Goal: Communication & Community: Connect with others

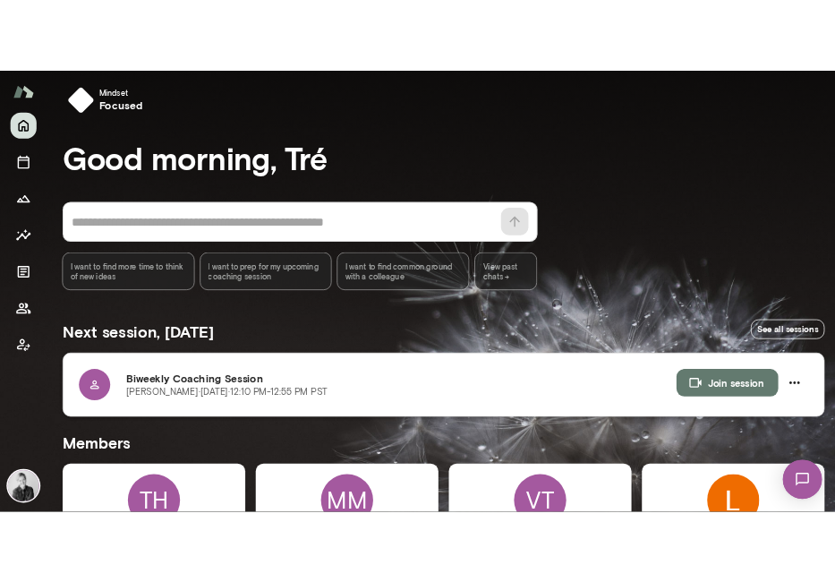
scroll to position [7, 0]
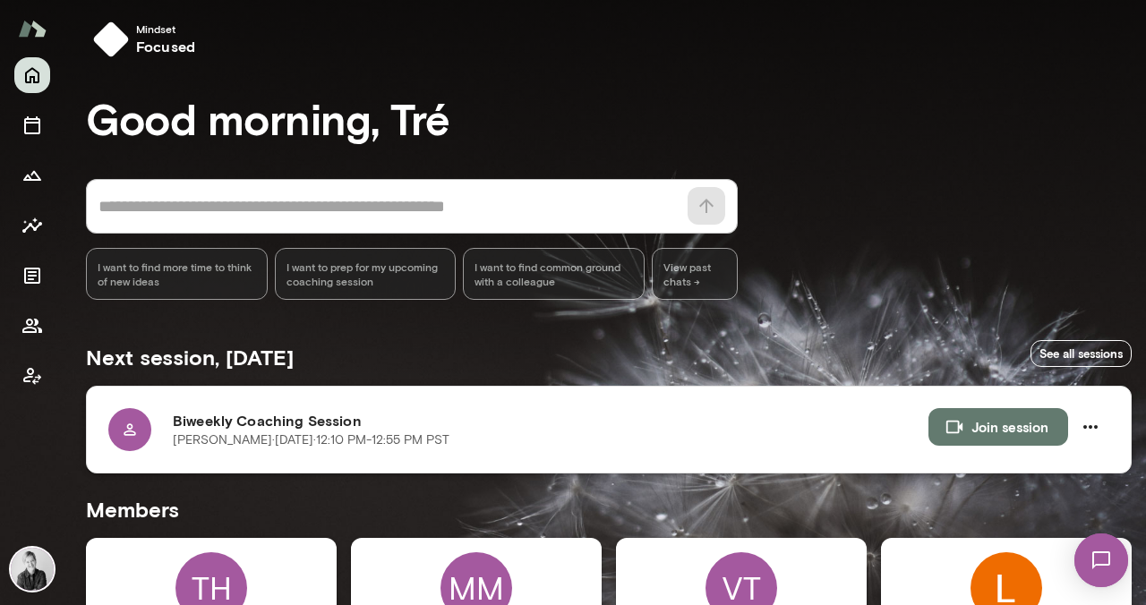
click at [946, 427] on icon "button" at bounding box center [954, 427] width 16 height 13
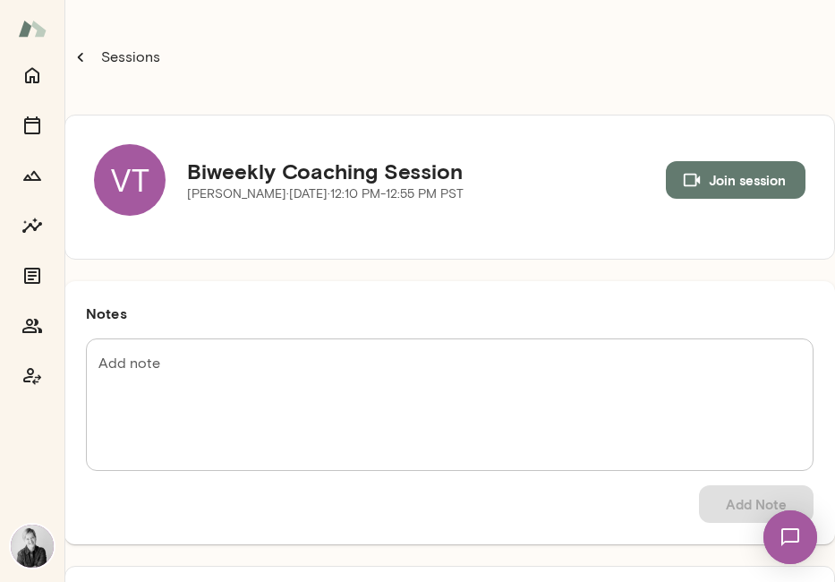
click at [262, 367] on textarea "Add note" at bounding box center [449, 405] width 703 height 103
click at [797, 537] on img at bounding box center [790, 537] width 73 height 73
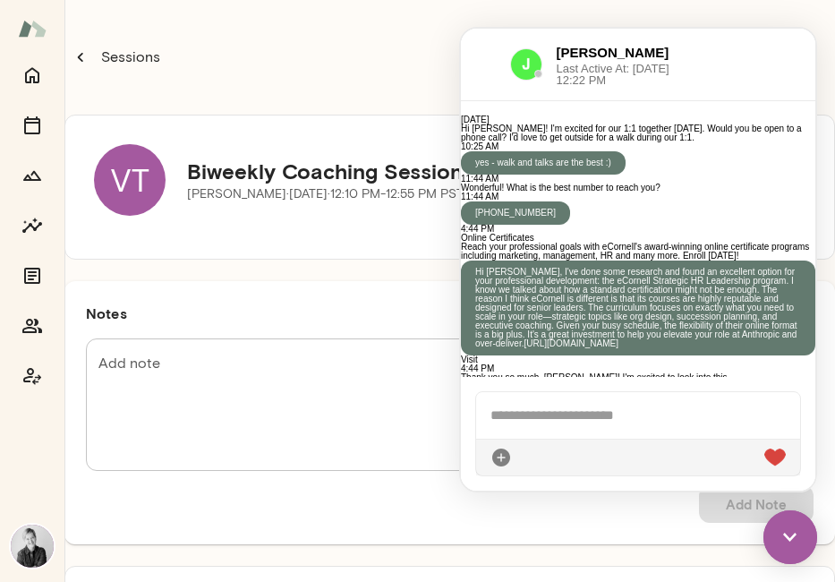
scroll to position [1555, 0]
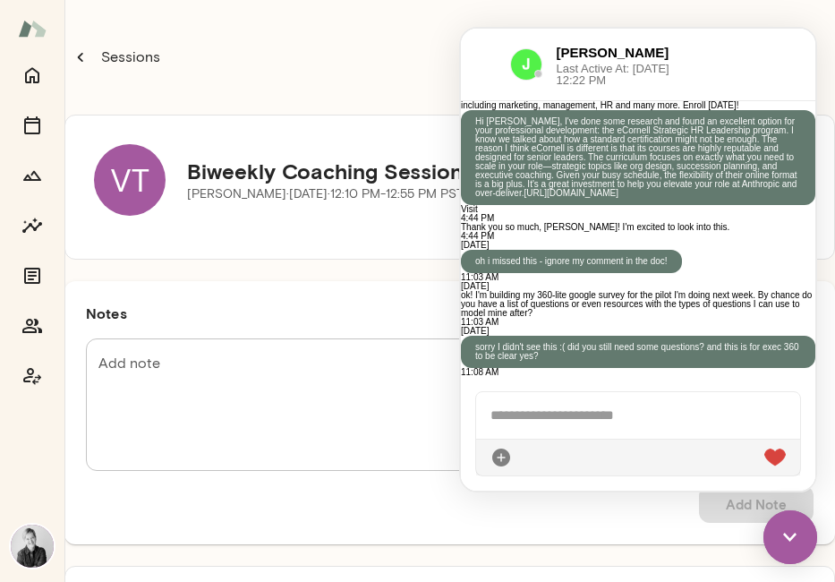
click at [783, 535] on img at bounding box center [791, 537] width 54 height 54
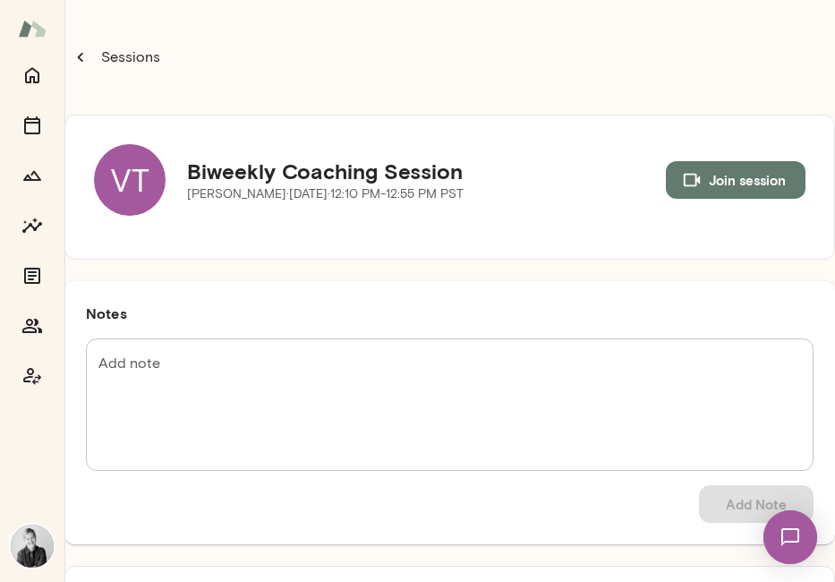
click at [148, 184] on div "VT" at bounding box center [130, 180] width 72 height 72
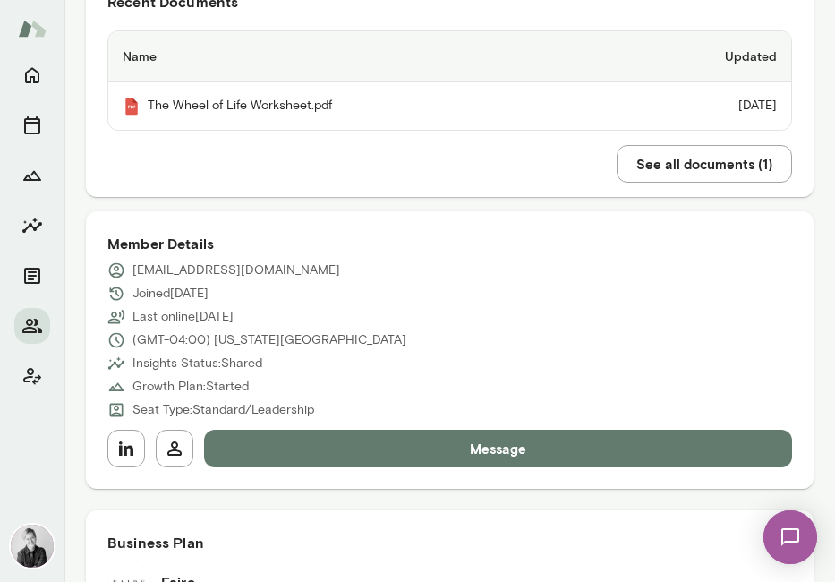
scroll to position [460, 0]
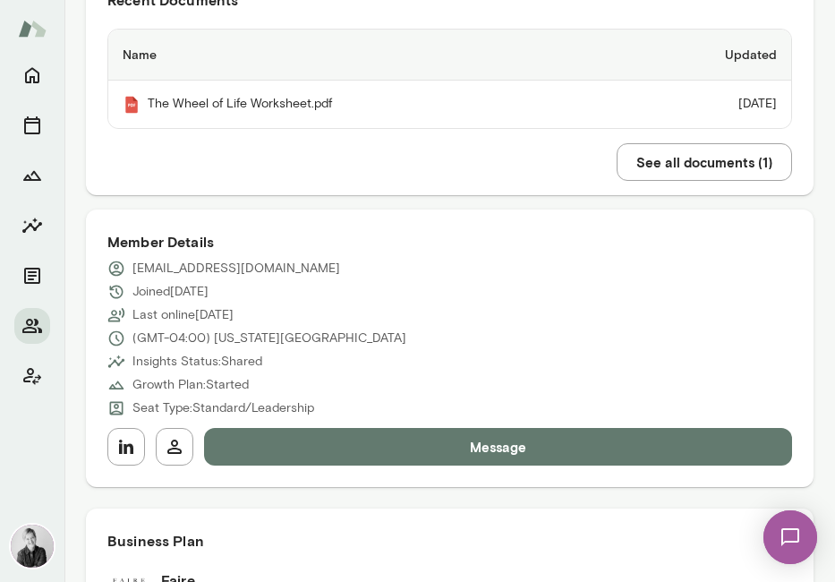
click at [498, 456] on button "Message" at bounding box center [498, 447] width 588 height 38
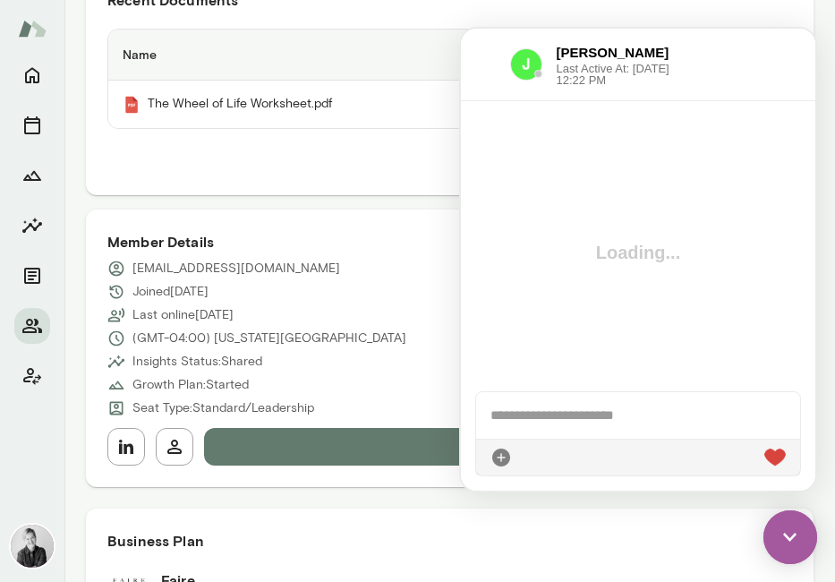
scroll to position [0, 0]
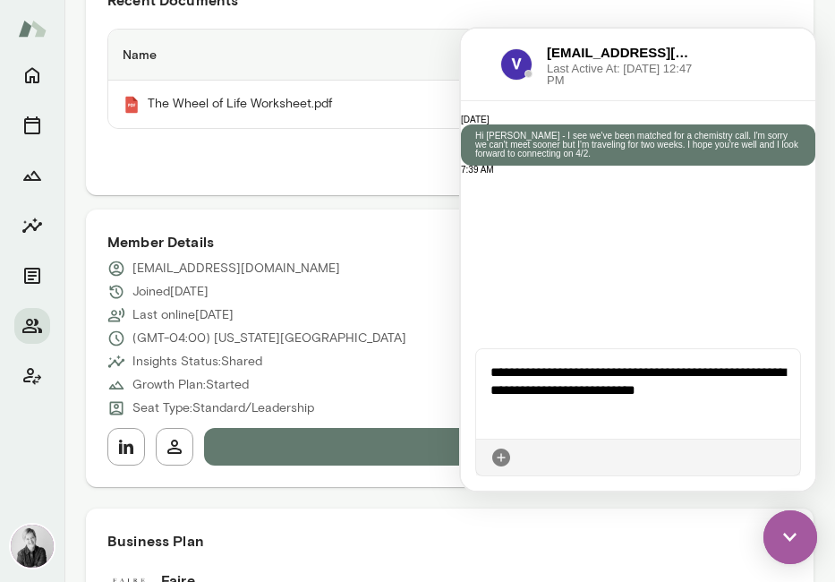
click at [550, 441] on div at bounding box center [638, 457] width 324 height 37
click at [554, 424] on div "**********" at bounding box center [638, 394] width 324 height 90
